Goal: Information Seeking & Learning: Find specific fact

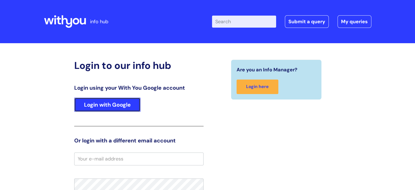
click at [116, 103] on link "Login with Google" at bounding box center [107, 104] width 66 height 14
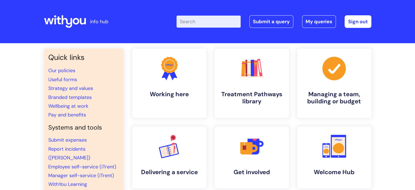
click at [208, 23] on input "Enter your search term here..." at bounding box center [209, 22] width 64 height 12
type input "interviews"
click button "Search" at bounding box center [0, 0] width 0 height 0
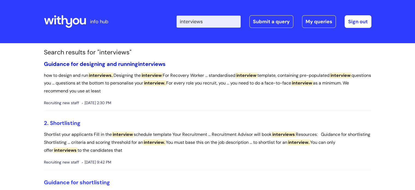
click at [94, 67] on link "Guidance for designing and running interviews" at bounding box center [105, 63] width 122 height 7
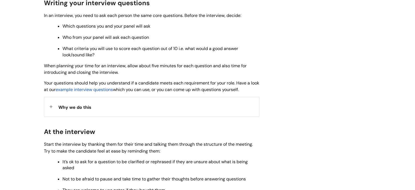
scroll to position [437, 0]
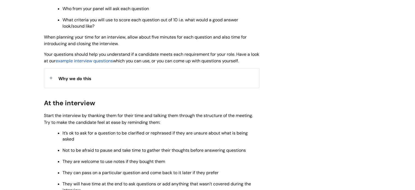
click at [99, 63] on span "example interview questions" at bounding box center [84, 61] width 57 height 6
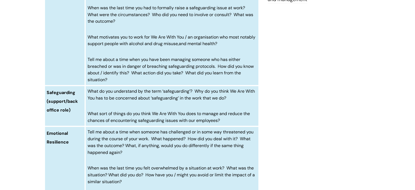
scroll to position [273, 0]
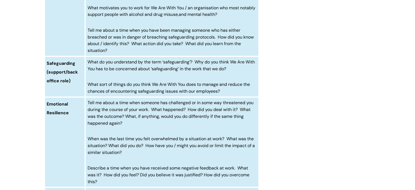
click at [92, 70] on span "What do you understand by the term ‘safeguarding’? Why do you think We Are With…" at bounding box center [171, 65] width 167 height 13
click at [90, 59] on span "What do you understand by the term ‘safeguarding’? Why do you think We Are With…" at bounding box center [171, 65] width 167 height 13
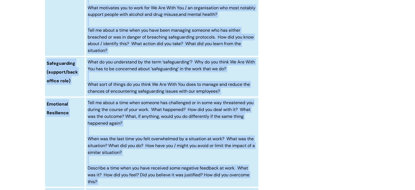
copy div "lore ips Dolor sita consec adip elit... Seddoe Tempor i utlab Et dolorem Aliqua…"
